Goal: Information Seeking & Learning: Learn about a topic

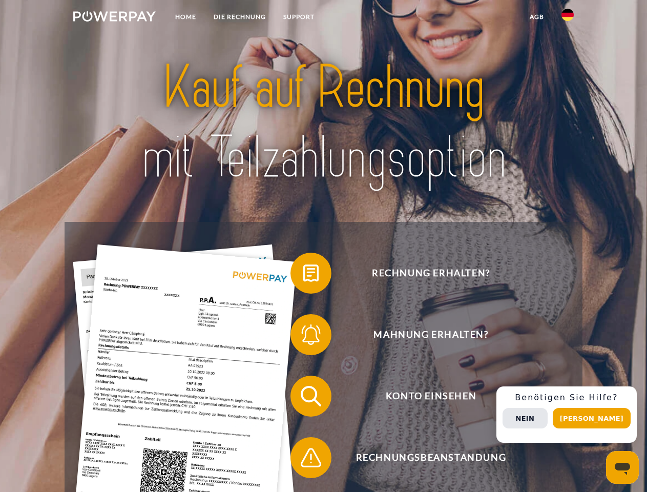
click at [114, 18] on img at bounding box center [114, 16] width 82 height 10
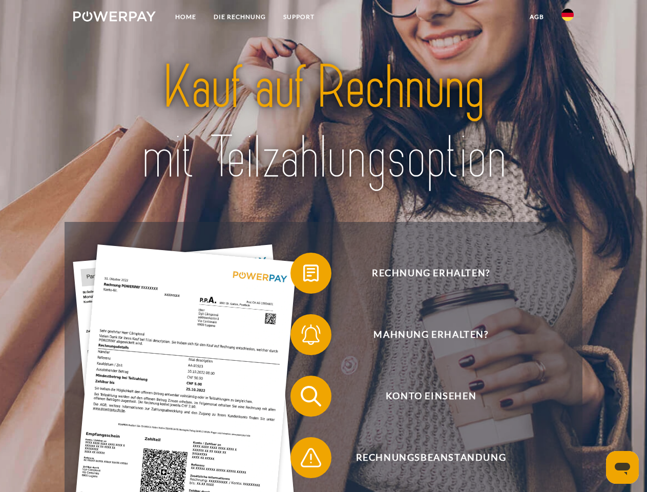
click at [567, 18] on img at bounding box center [567, 15] width 12 height 12
click at [536, 17] on link "agb" at bounding box center [537, 17] width 32 height 18
click at [303, 275] on span at bounding box center [295, 272] width 51 height 51
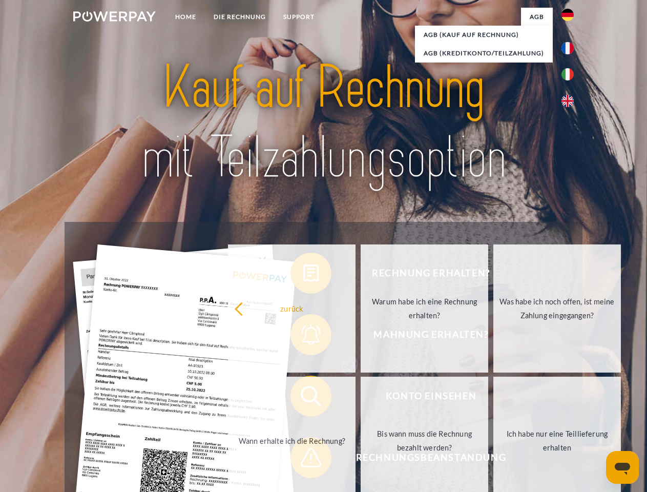
click at [303, 336] on div "Rechnung erhalten? Mahnung erhalten? Konto einsehen" at bounding box center [323, 427] width 517 height 410
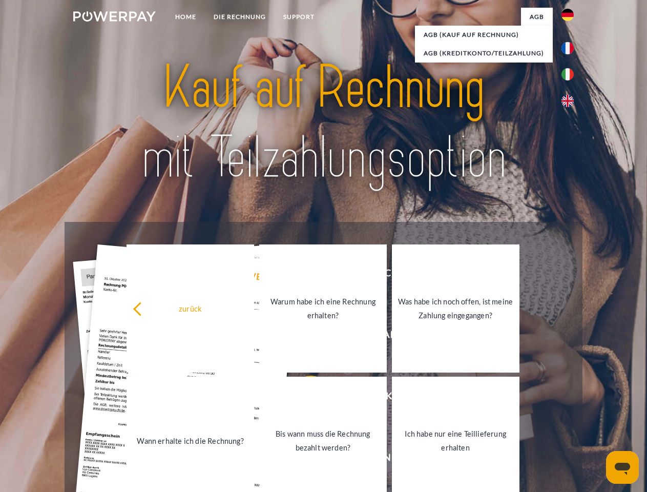
click at [303, 398] on link "Bis wann muss die Rechnung bezahlt werden?" at bounding box center [323, 440] width 128 height 128
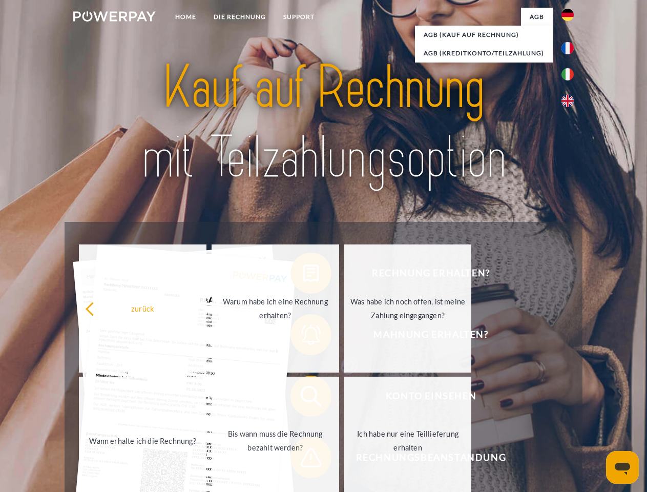
click at [303, 459] on span at bounding box center [295, 457] width 51 height 51
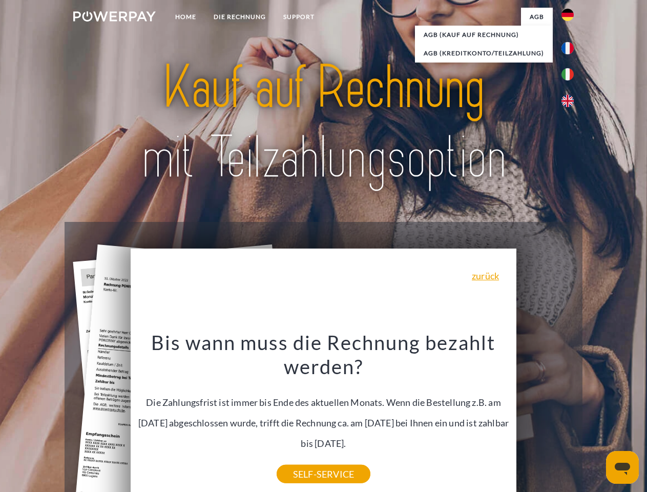
click at [570, 414] on div "Rechnung erhalten? Mahnung erhalten? Konto einsehen" at bounding box center [323, 427] width 517 height 410
click at [545, 416] on span "Konto einsehen" at bounding box center [430, 395] width 251 height 41
click at [595, 418] on header "Home DIE RECHNUNG SUPPORT" at bounding box center [323, 353] width 647 height 707
